Goal: Find specific page/section: Find specific page/section

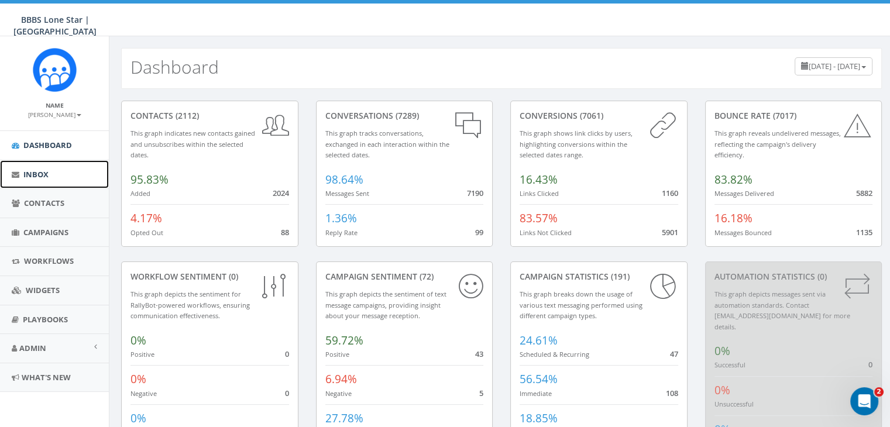
click at [46, 171] on span "Inbox" at bounding box center [35, 174] width 25 height 11
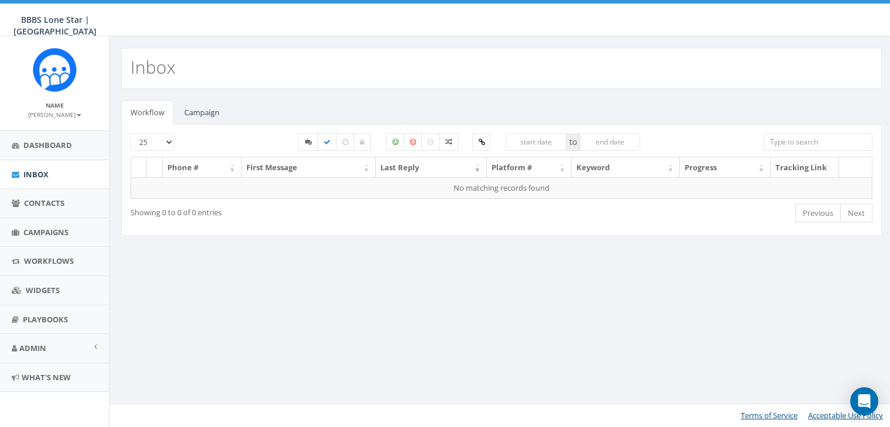
select select
click at [207, 111] on link "Campaign" at bounding box center [202, 113] width 54 height 24
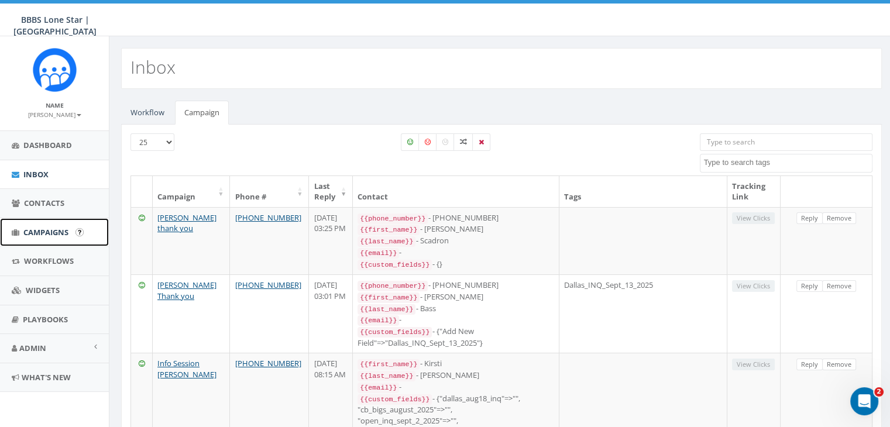
click at [33, 229] on span "Campaigns" at bounding box center [45, 232] width 45 height 11
